Goal: Task Accomplishment & Management: Complete application form

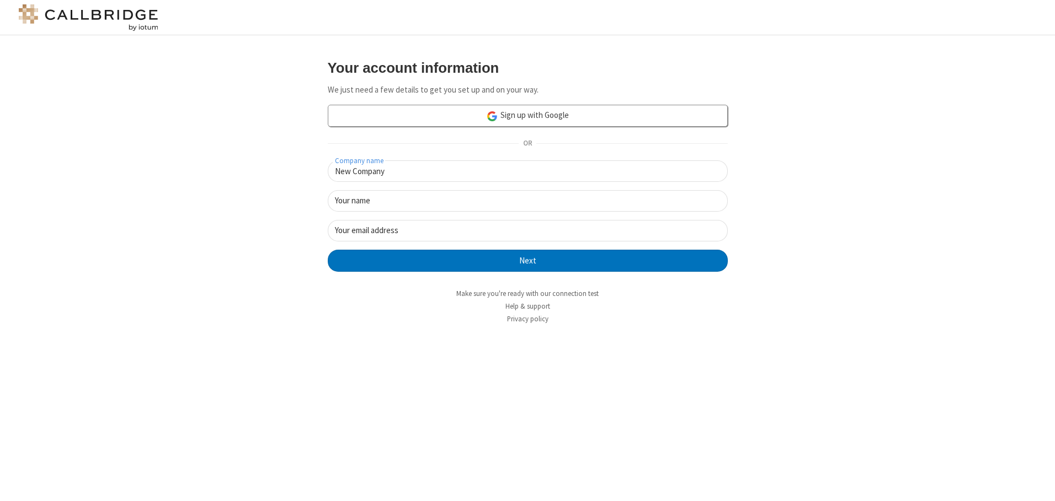
type input "New Company"
type input "New User"
type input "newUser@newUser.freesmackdown.b"
click button "Next" at bounding box center [528, 261] width 400 height 22
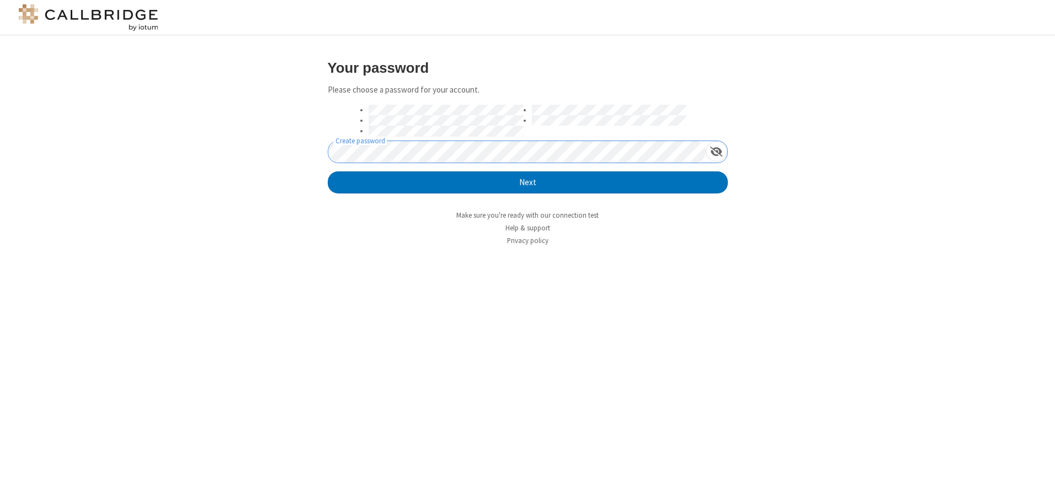
click button "Next" at bounding box center [528, 183] width 400 height 22
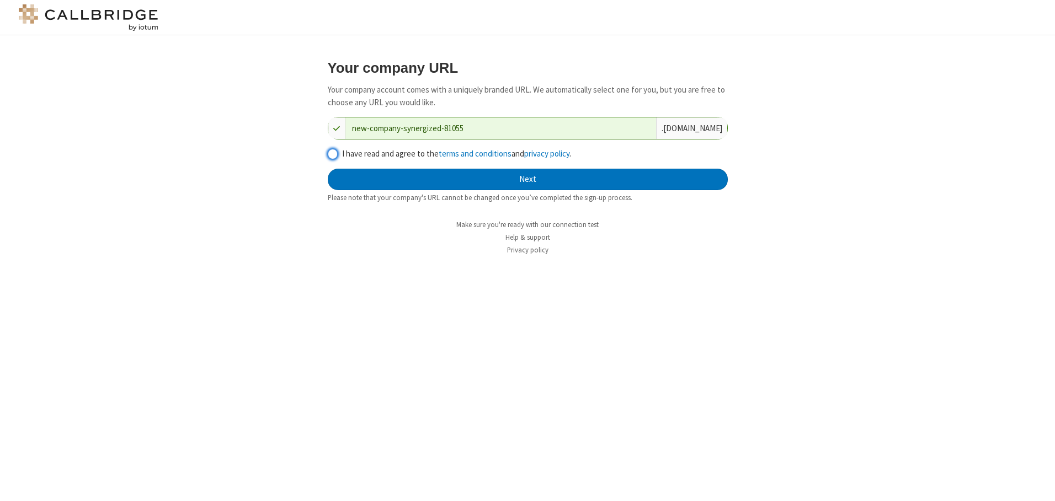
click at [332, 153] on input "I have read and agree to the terms and conditions and privacy policy ." at bounding box center [333, 154] width 10 height 12
checkbox input "true"
click at [527, 179] on button "Next" at bounding box center [528, 180] width 400 height 22
